Goal: Task Accomplishment & Management: Complete application form

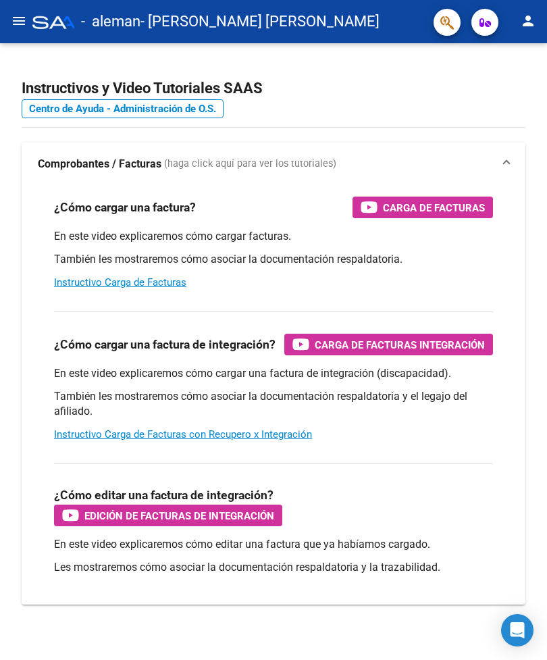
click at [33, 3] on mat-toolbar "menu - [PERSON_NAME] [PERSON_NAME] person" at bounding box center [273, 21] width 547 height 43
click at [27, 16] on button "menu" at bounding box center [18, 21] width 27 height 27
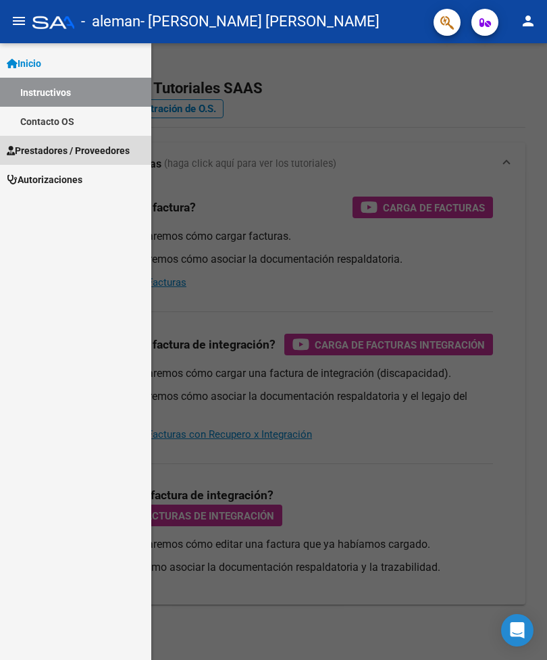
click at [116, 153] on span "Prestadores / Proveedores" at bounding box center [68, 150] width 123 height 15
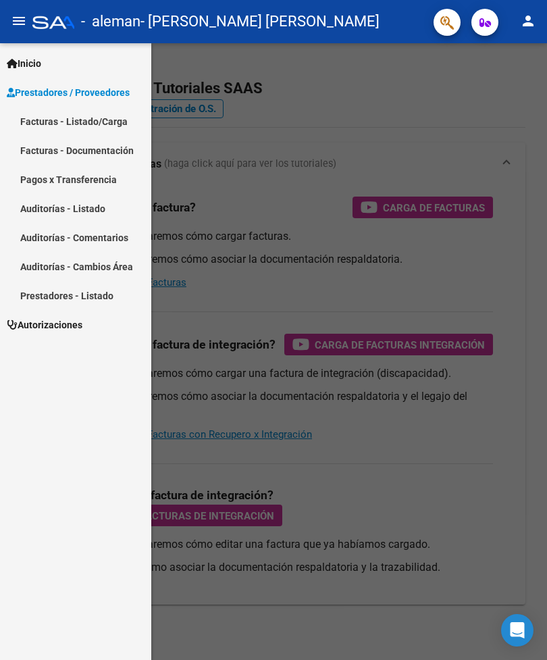
click at [112, 129] on link "Facturas - Listado/Carga" at bounding box center [75, 121] width 151 height 29
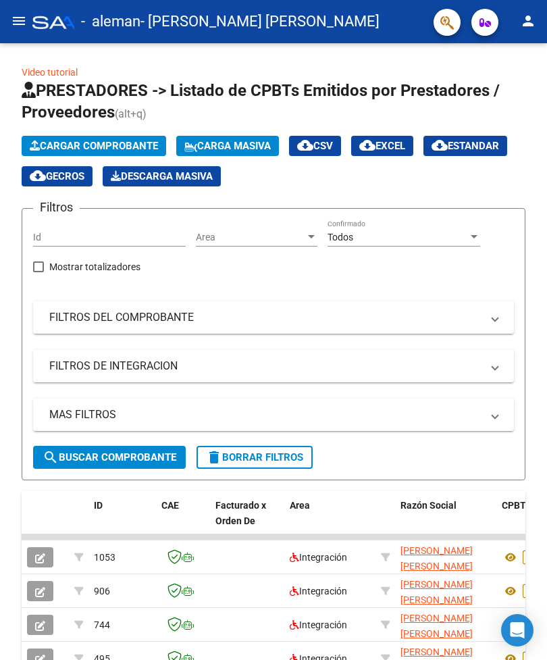
click at [50, 139] on button "Cargar Comprobante" at bounding box center [94, 146] width 145 height 20
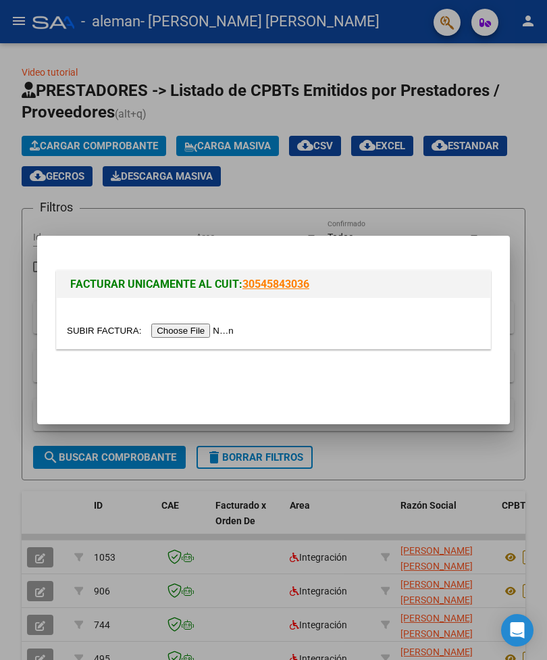
click at [193, 331] on input "file" at bounding box center [152, 331] width 171 height 14
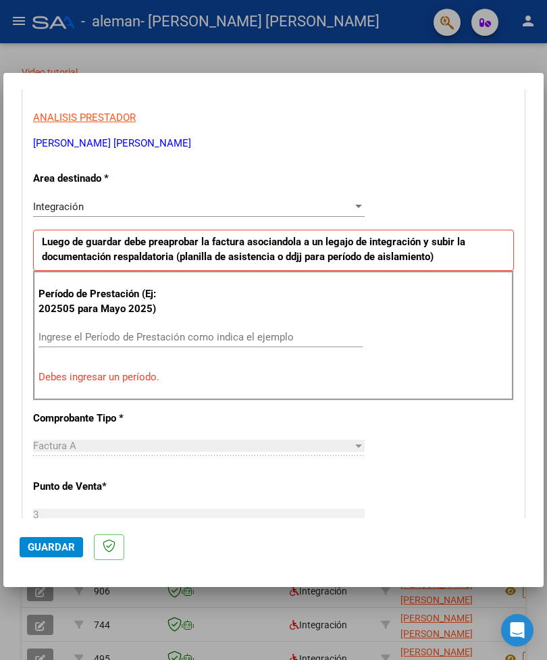
scroll to position [243, 0]
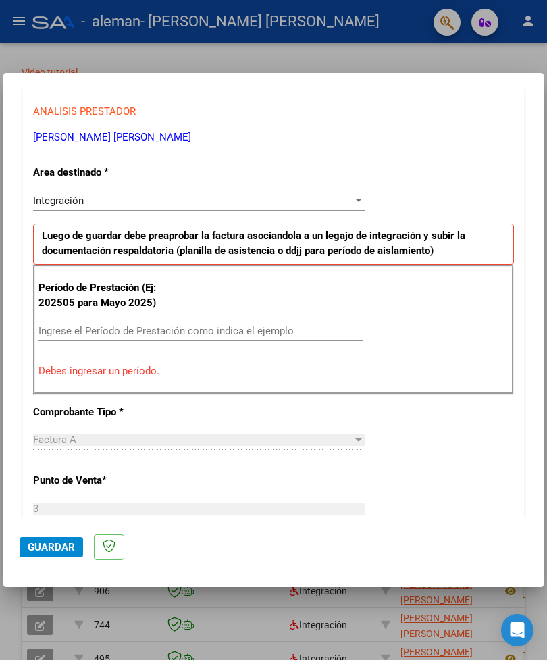
click at [255, 325] on input "Ingrese el Período de Prestación como indica el ejemplo" at bounding box center [201, 331] width 324 height 12
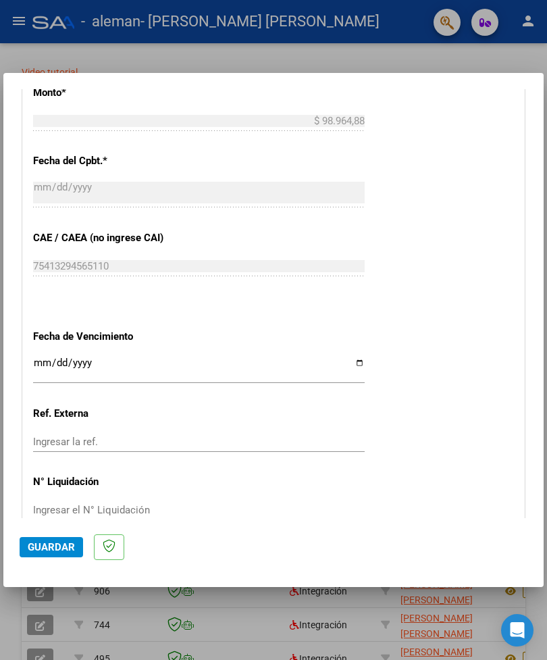
scroll to position [732, 0]
type input "202509"
click at [328, 357] on input "Ingresar la fecha" at bounding box center [199, 368] width 332 height 22
type input "[DATE]"
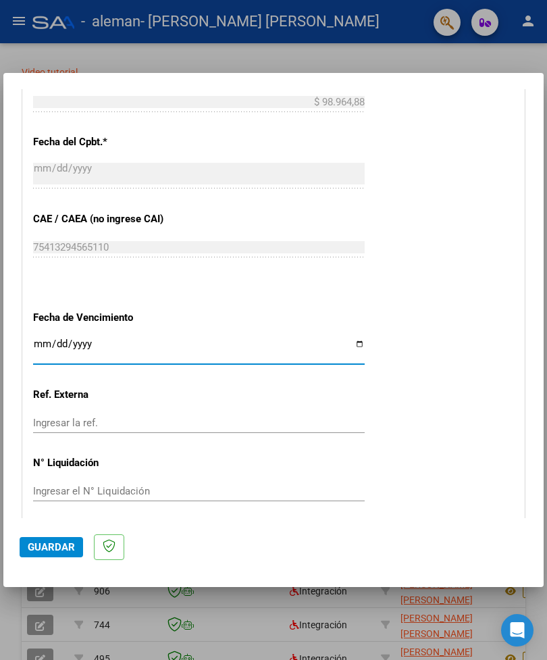
scroll to position [749, 0]
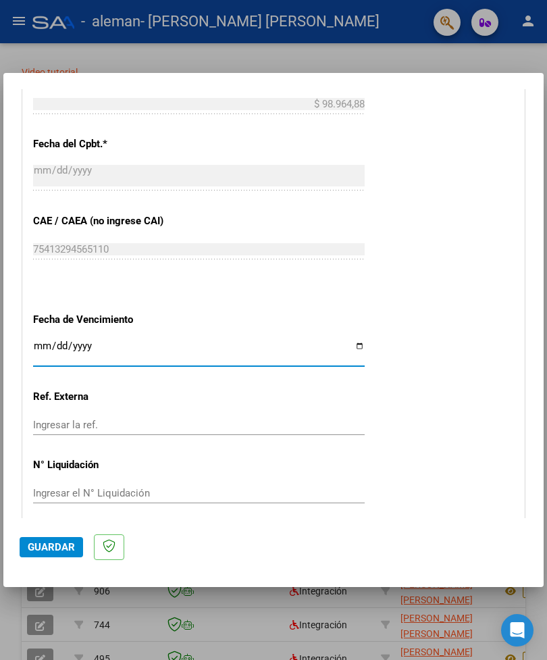
click at [51, 553] on span "Guardar" at bounding box center [51, 547] width 47 height 12
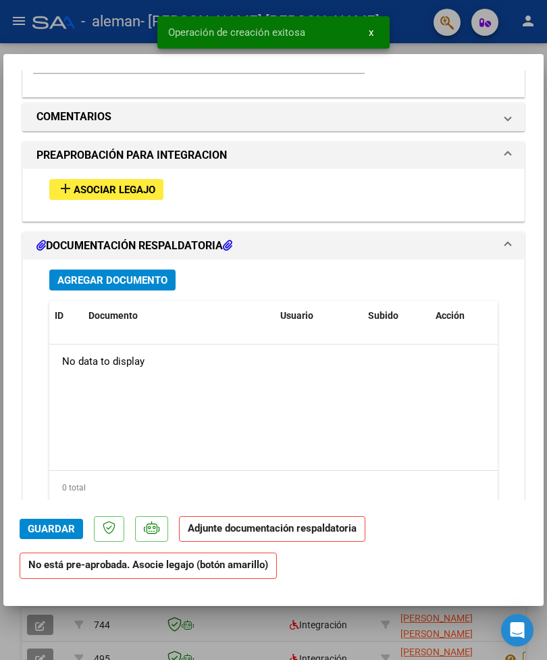
scroll to position [1144, 0]
click at [151, 184] on span "Asociar Legajo" at bounding box center [115, 190] width 82 height 12
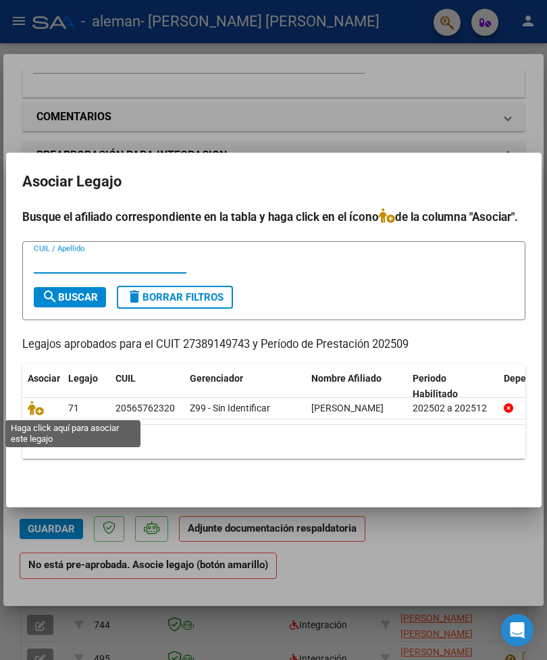
click at [42, 406] on icon at bounding box center [36, 408] width 16 height 15
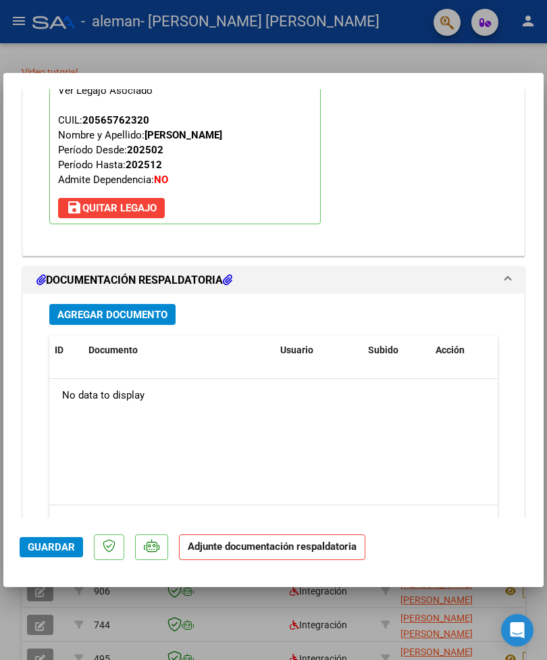
scroll to position [1324, 0]
click at [155, 304] on button "Agregar Documento" at bounding box center [112, 314] width 126 height 21
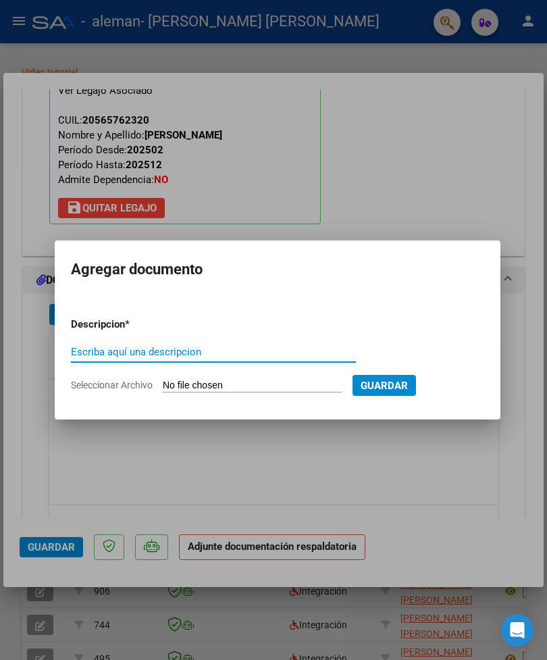
click at [245, 353] on input "Escriba aquí una descripcion" at bounding box center [213, 352] width 285 height 12
type input "Planilla septiembre [PERSON_NAME] 25"
click at [190, 388] on input "Seleccionar Archivo" at bounding box center [252, 386] width 179 height 13
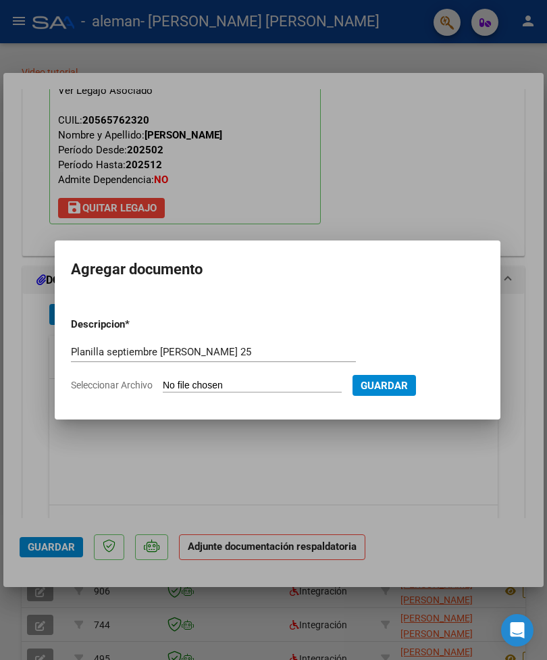
type input "C:\fakepath\PLANILLA DE ASISTENCIA DE PRESTACIONES [PERSON_NAME].pdf"
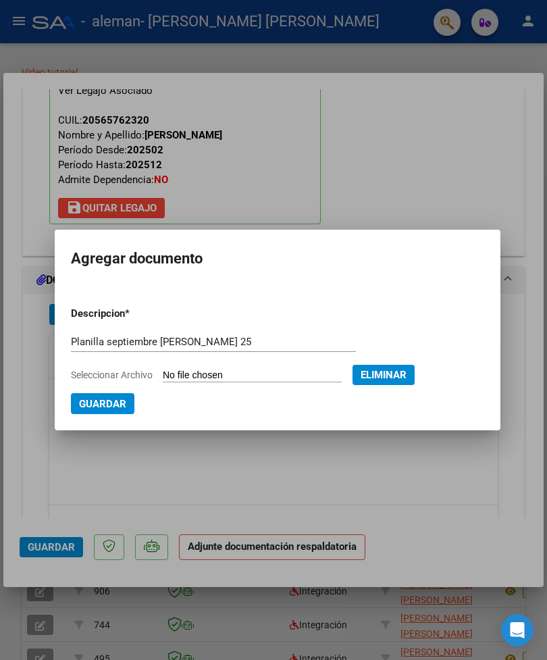
click at [123, 405] on span "Guardar" at bounding box center [102, 404] width 47 height 12
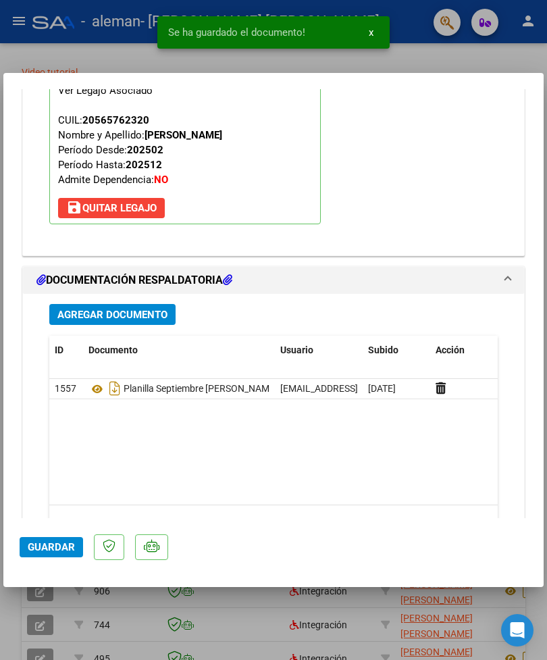
click at [57, 553] on span "Guardar" at bounding box center [51, 547] width 47 height 12
click at [547, 109] on div at bounding box center [273, 330] width 547 height 660
type input "$ 0,00"
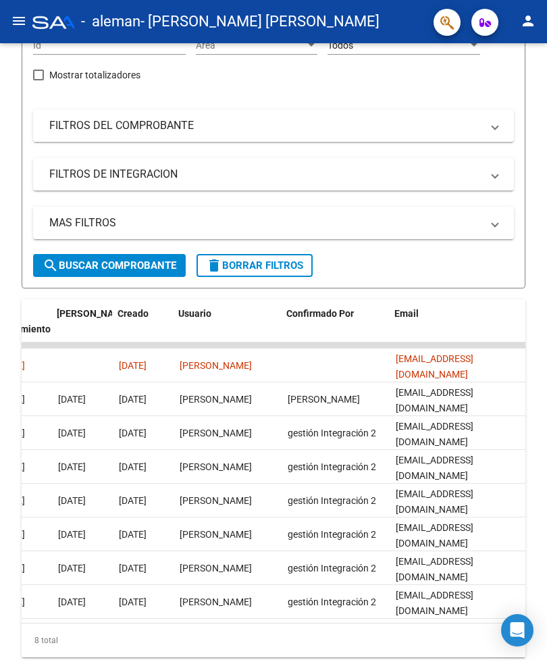
scroll to position [0, 2344]
